Goal: Task Accomplishment & Management: Manage account settings

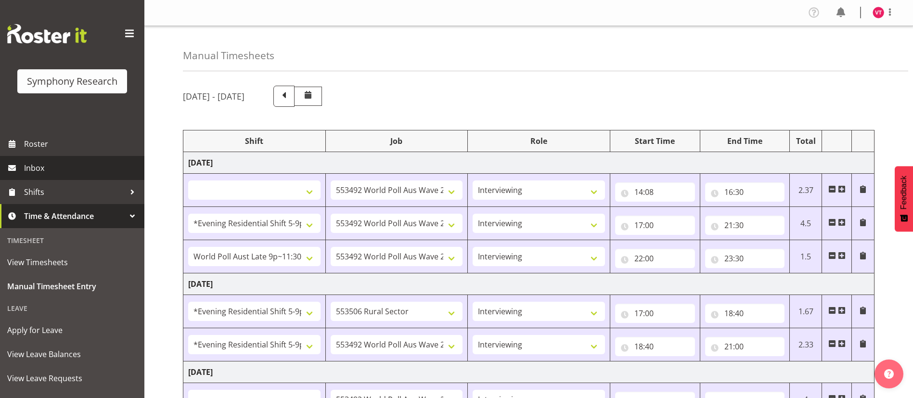
select select
select select "10499"
select select "47"
select select "48116"
select select "10499"
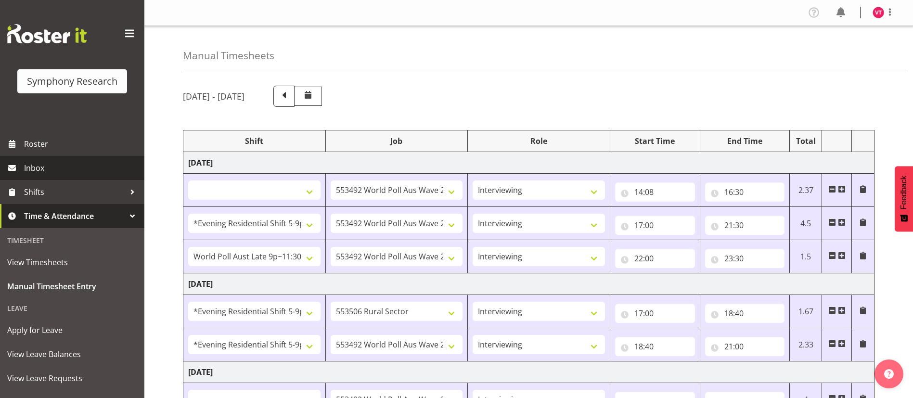
select select "47"
select select "57511"
select select "10499"
select select "47"
select select "48116"
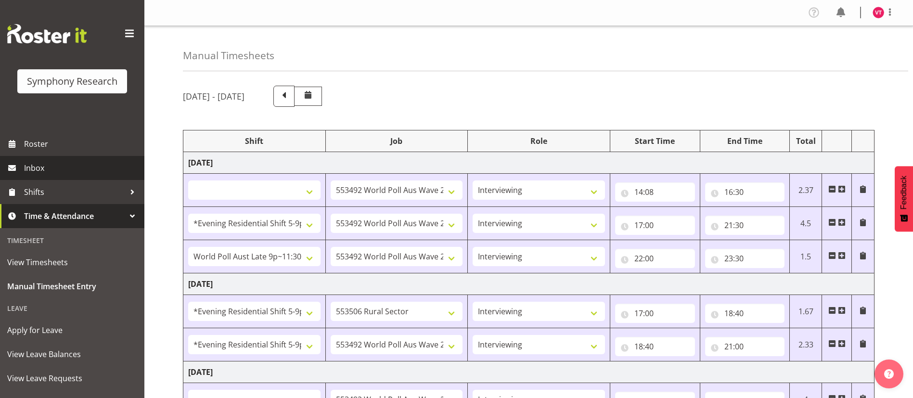
select select "10587"
select select "47"
select select "48116"
select select "10499"
select select "47"
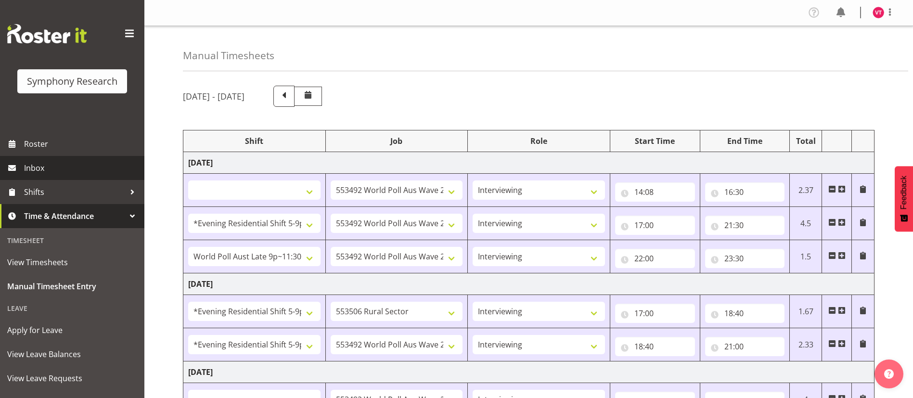
select select
select select "10499"
select select "47"
select select "56692"
select select "10499"
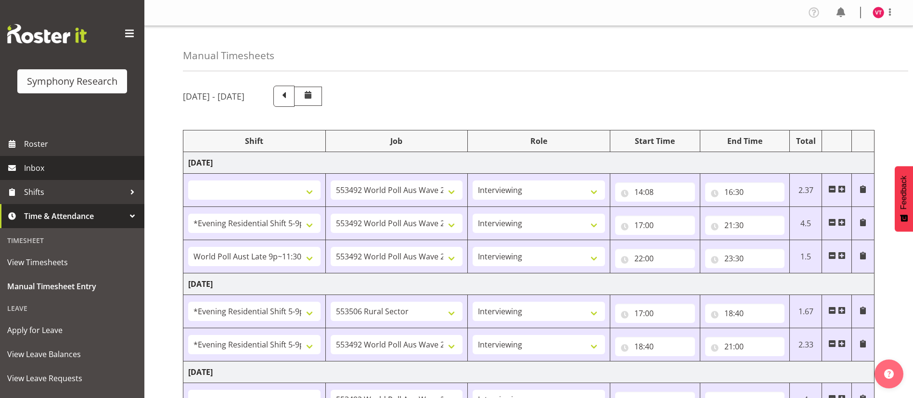
select select "47"
select select "103"
select select "10499"
select select "47"
select select "56692"
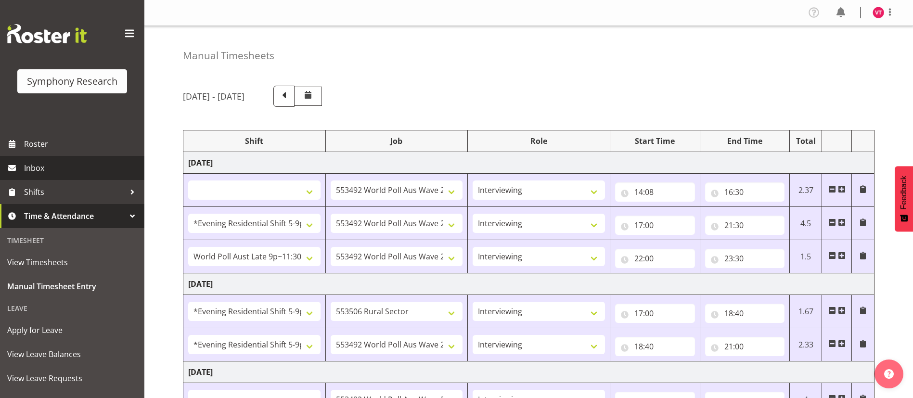
select select "10499"
select select "47"
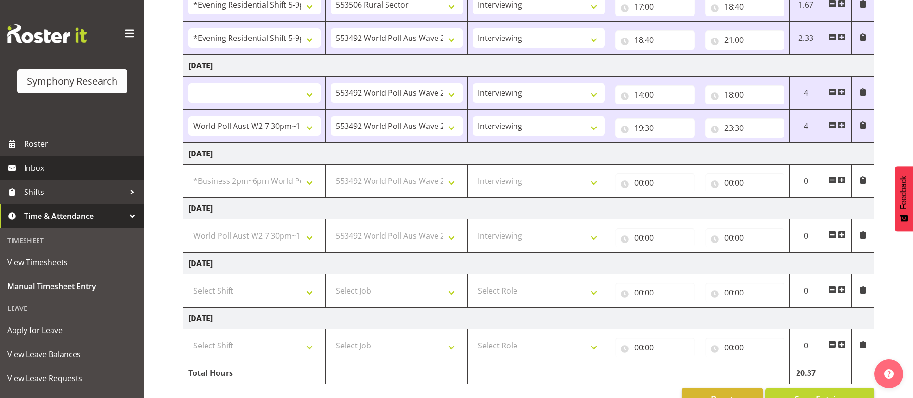
scroll to position [307, 0]
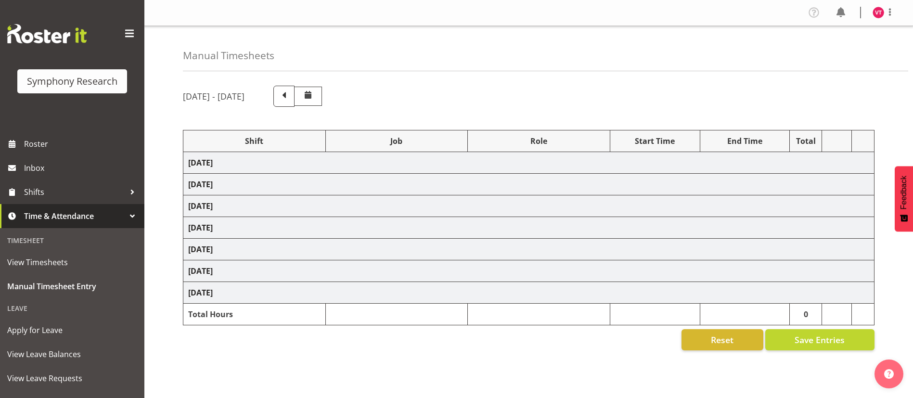
select select
select select "10499"
select select "47"
select select "48116"
select select "10499"
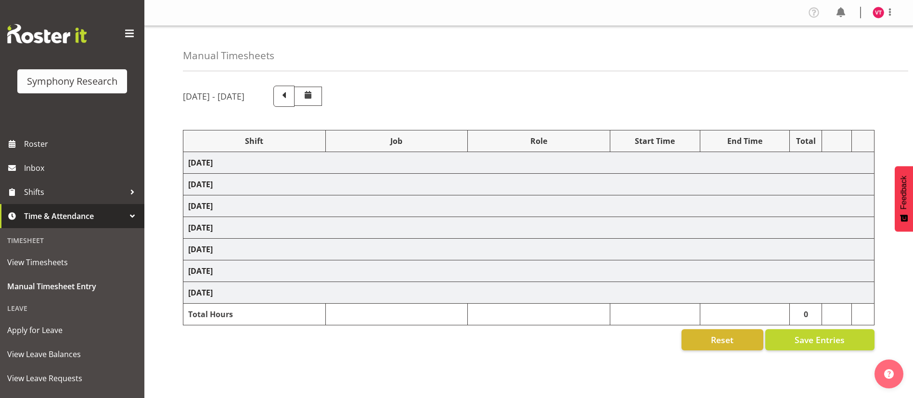
select select "47"
select select "57511"
select select "10499"
select select "47"
select select "48116"
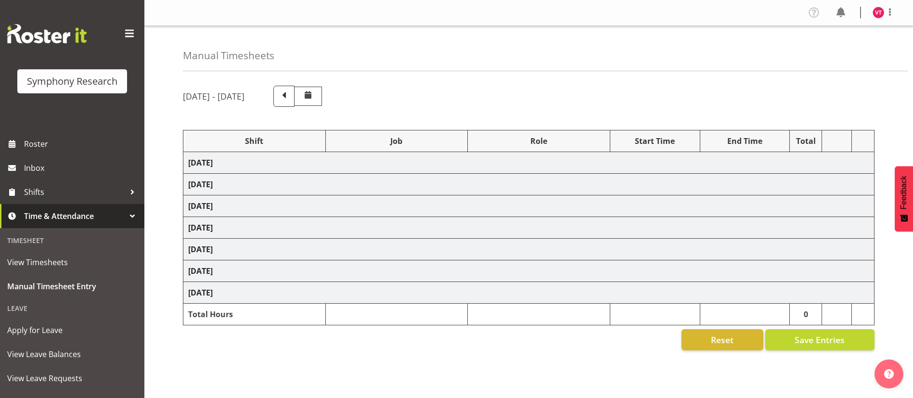
select select "10587"
select select "47"
select select "48116"
select select "10499"
select select "47"
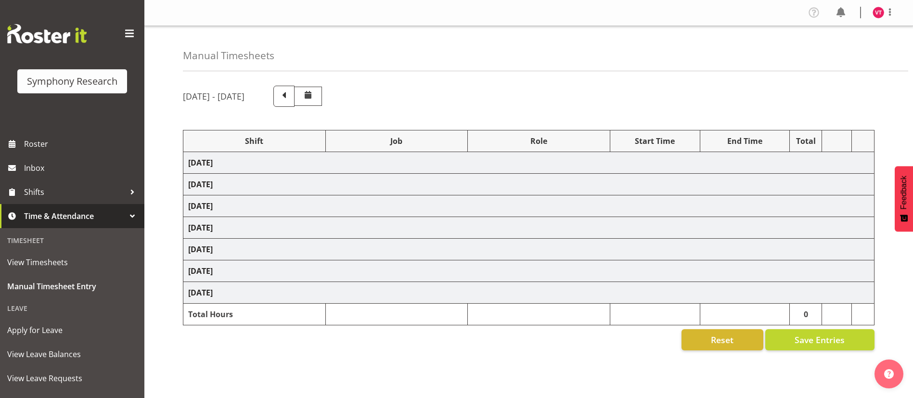
select select
select select "10499"
select select "47"
select select "56692"
select select "10499"
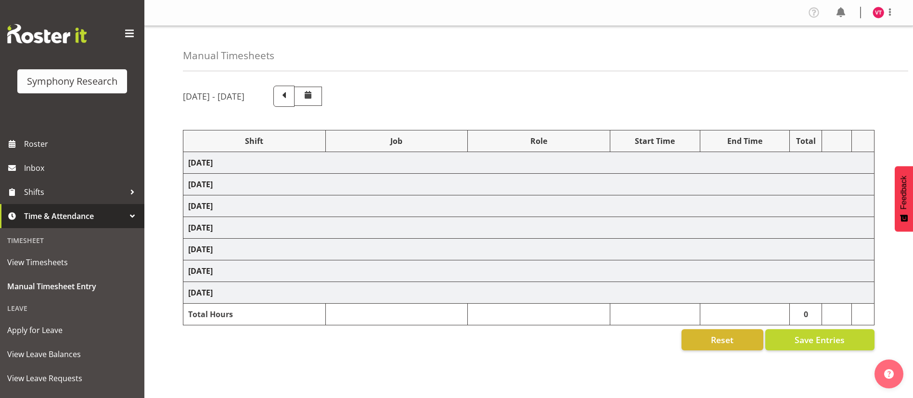
select select "47"
select select "103"
select select "10499"
select select "47"
select select "56692"
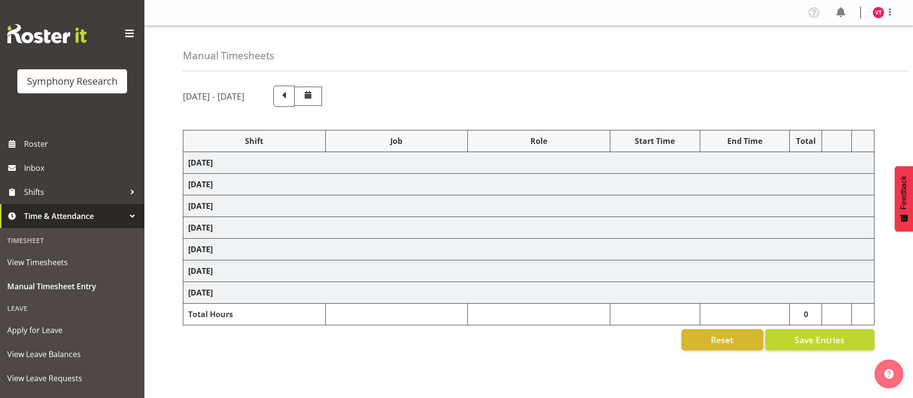
select select "10499"
select select "47"
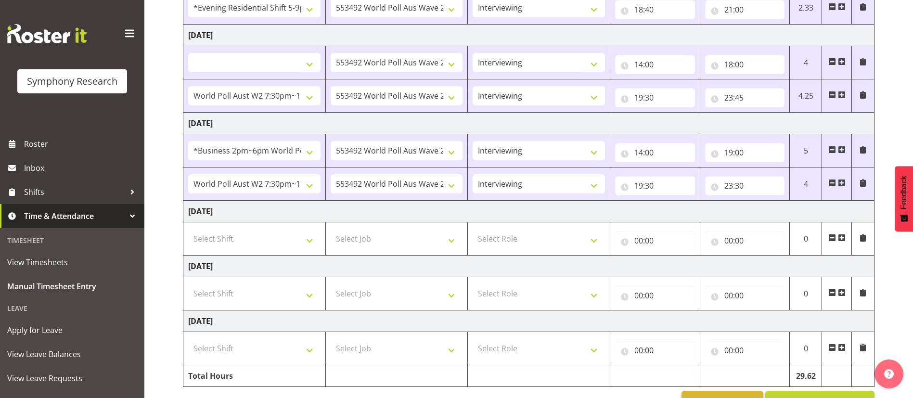
scroll to position [369, 0]
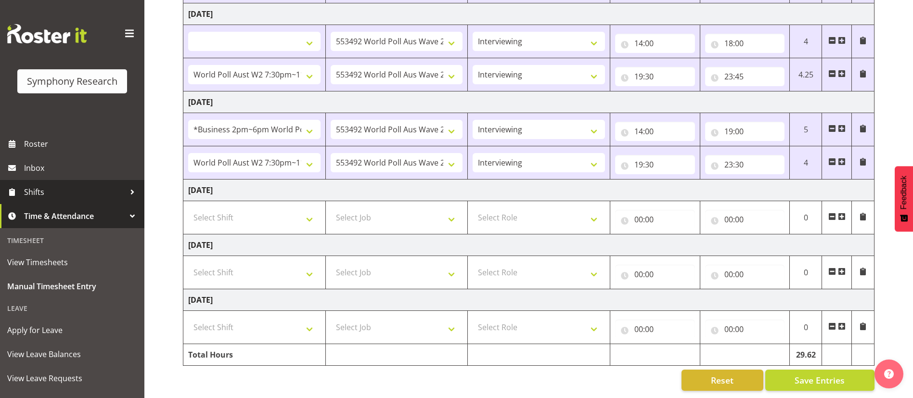
click at [84, 195] on span "Shifts" at bounding box center [74, 192] width 101 height 14
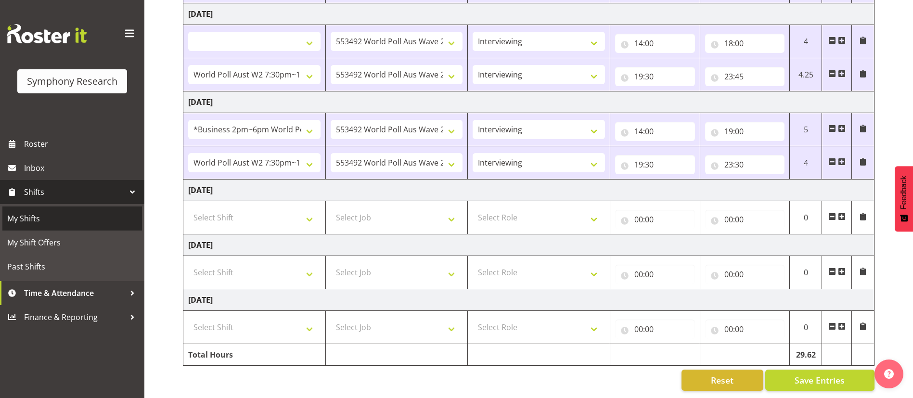
click at [57, 221] on span "My Shifts" at bounding box center [72, 218] width 130 height 14
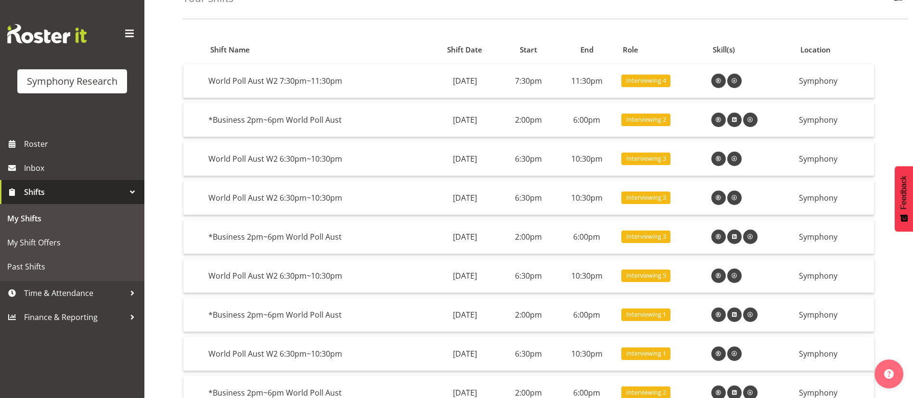
scroll to position [61, 0]
